Goal: Task Accomplishment & Management: Use online tool/utility

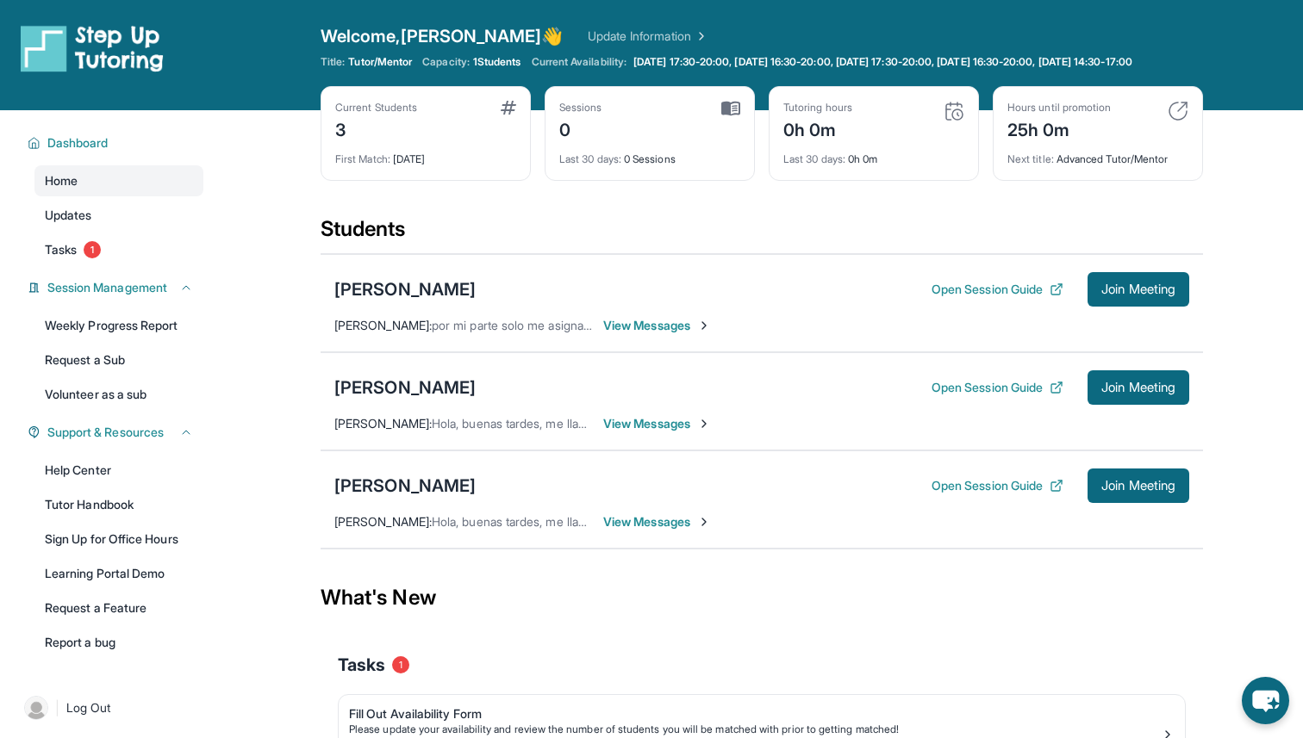
scroll to position [66, 0]
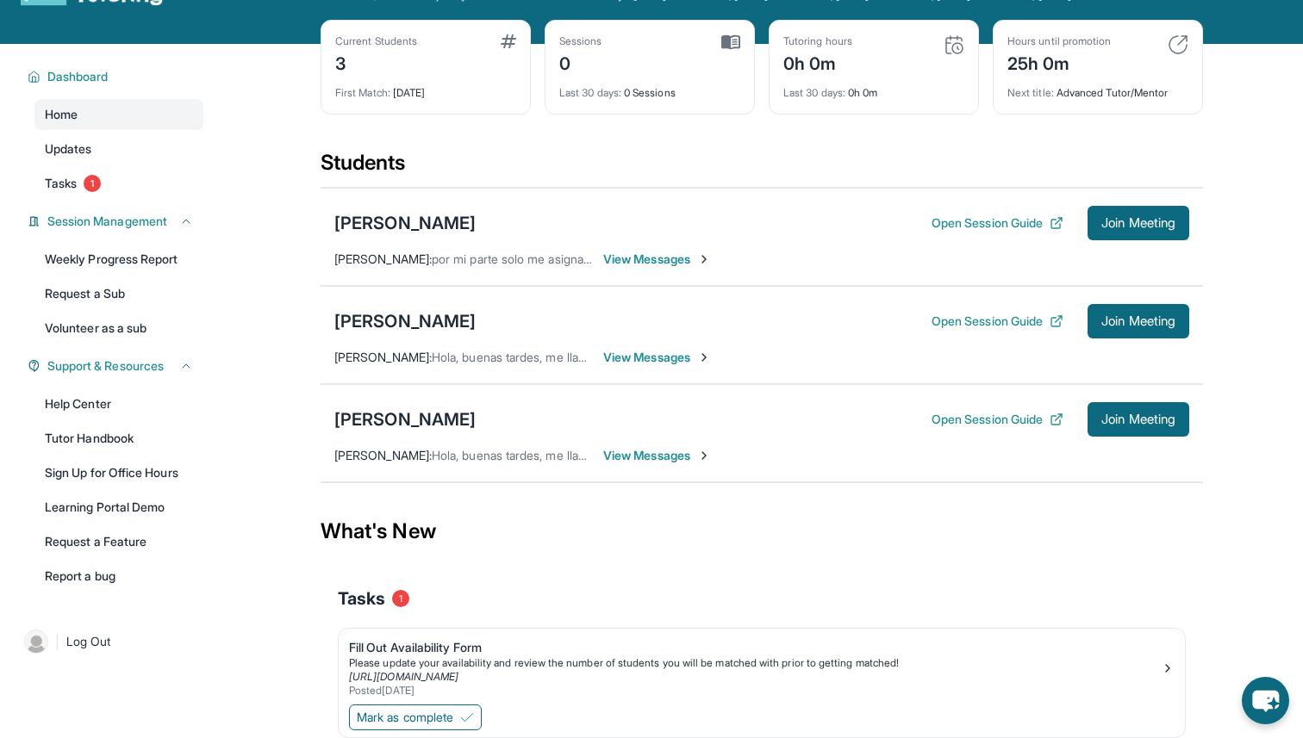
click at [631, 268] on span "View Messages" at bounding box center [657, 259] width 108 height 17
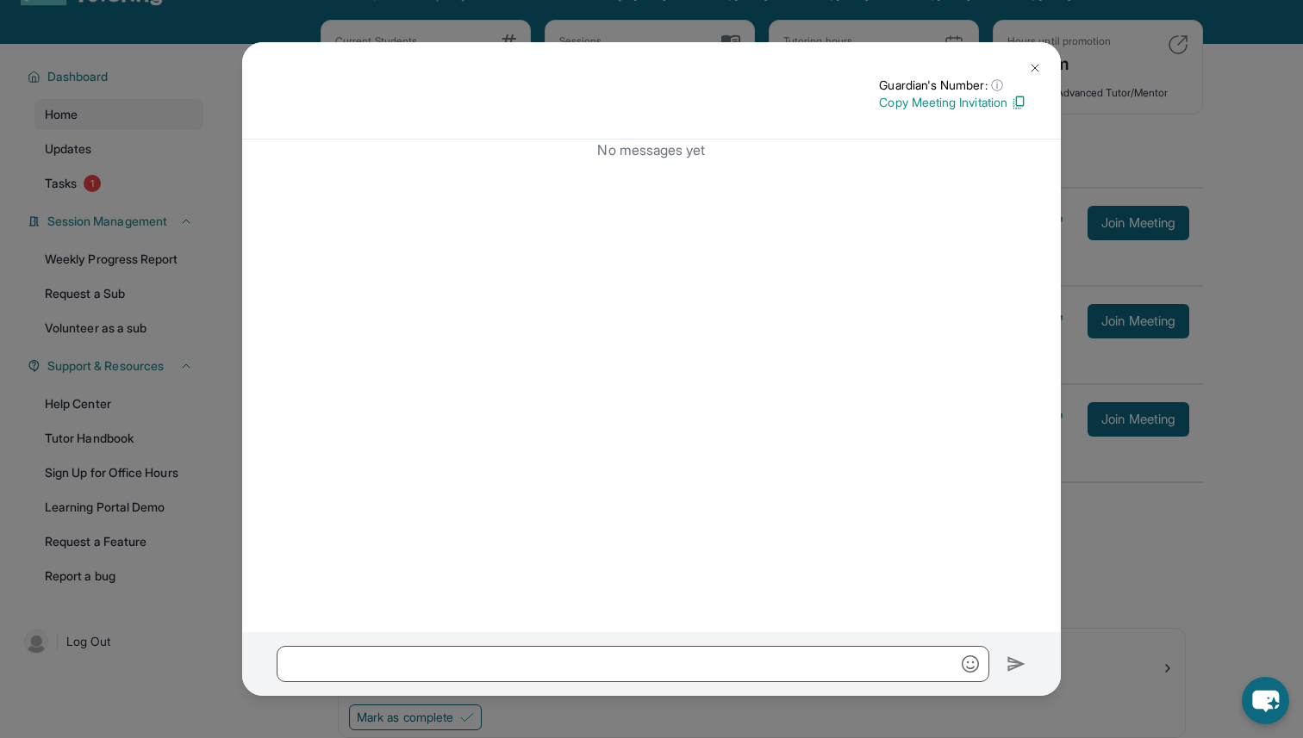
click at [1026, 67] on button at bounding box center [1034, 68] width 34 height 34
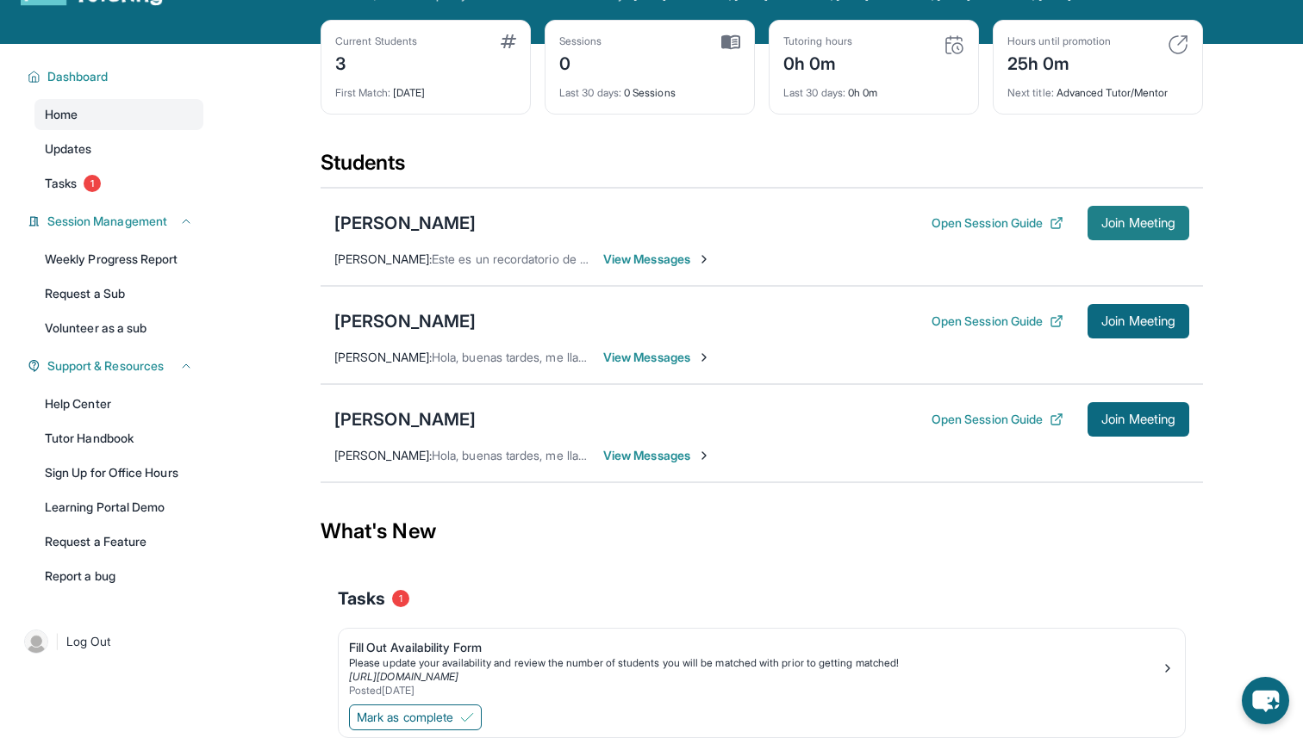
click at [1136, 228] on span "Join Meeting" at bounding box center [1138, 223] width 74 height 10
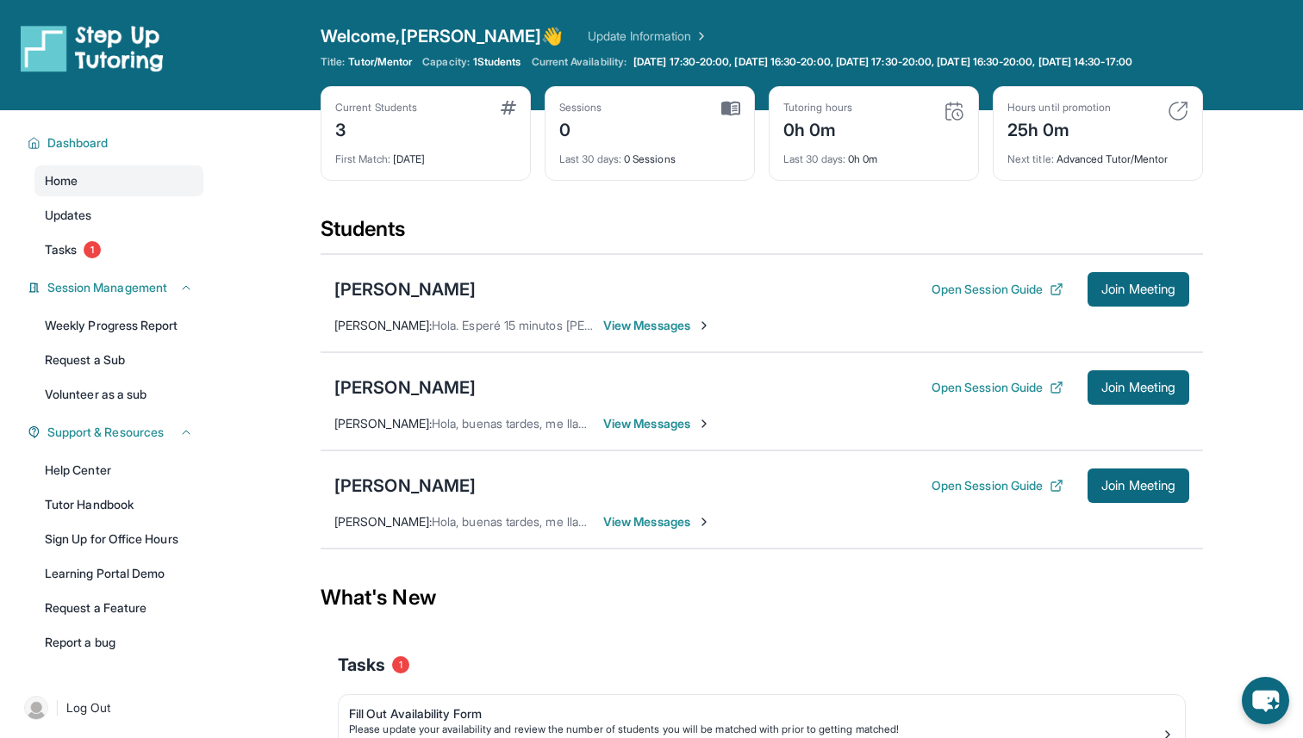
click at [792, 530] on div "Pedro Sanchez Jr Open Session Guide Join Meeting Athaly Guzman : Hola, buenas t…" at bounding box center [761, 500] width 882 height 98
click at [795, 584] on div "What's New" at bounding box center [761, 598] width 882 height 76
click at [955, 121] on img at bounding box center [953, 111] width 21 height 21
